Goal: Navigation & Orientation: Find specific page/section

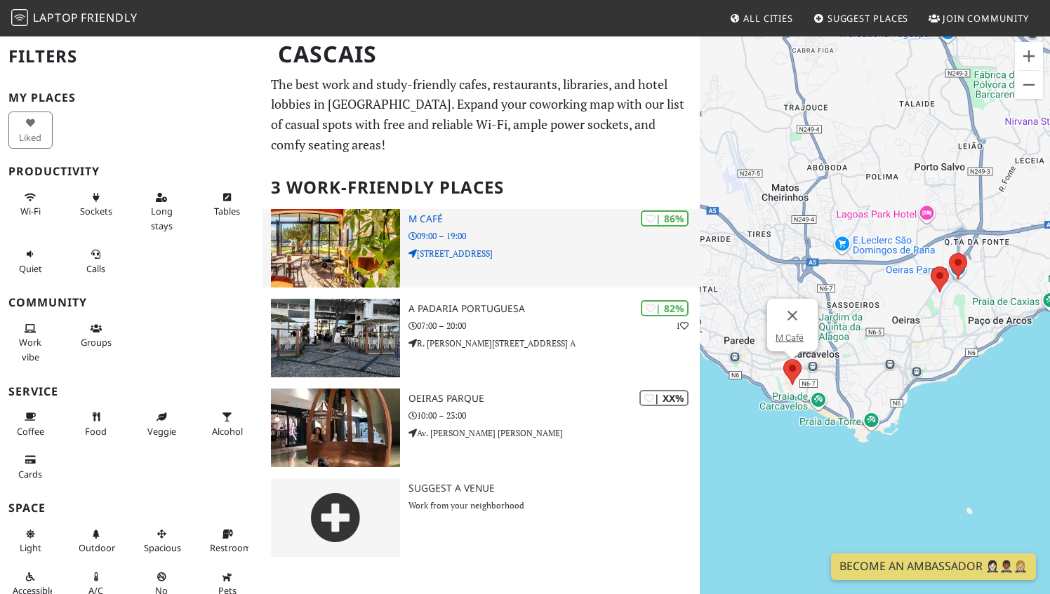
click at [415, 217] on h3 "M Café" at bounding box center [554, 219] width 292 height 12
